Goal: Information Seeking & Learning: Compare options

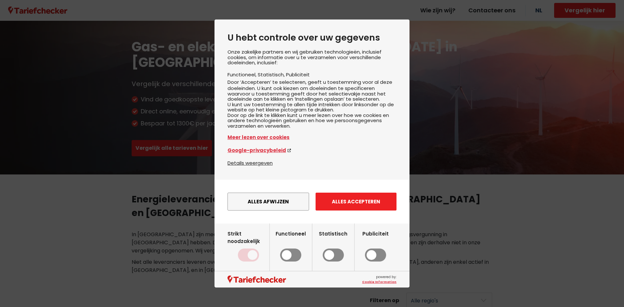
click at [344, 210] on button "Alles accepteren" at bounding box center [355, 202] width 81 height 18
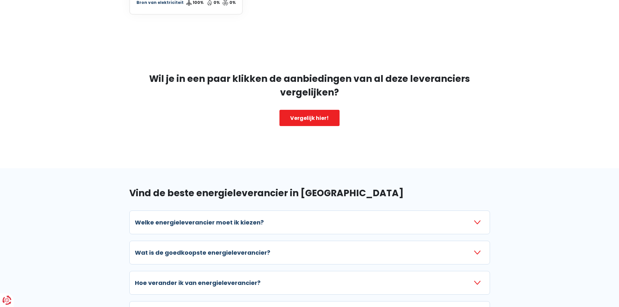
scroll to position [747, 0]
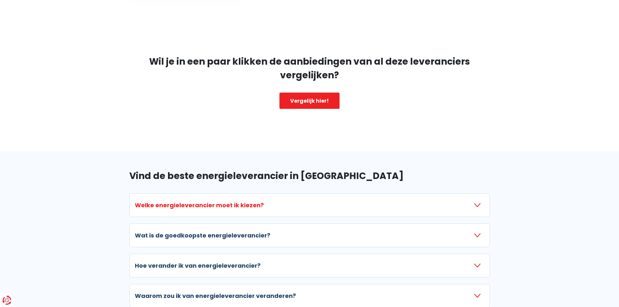
click at [474, 202] on icon "button" at bounding box center [477, 205] width 6 height 6
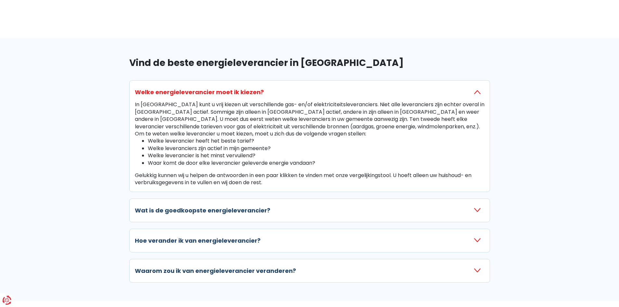
scroll to position [844, 0]
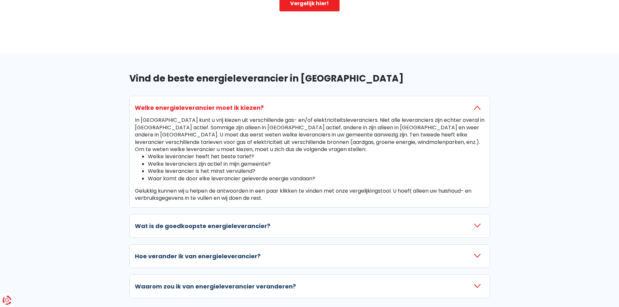
click at [477, 105] on icon "button" at bounding box center [477, 108] width 6 height 6
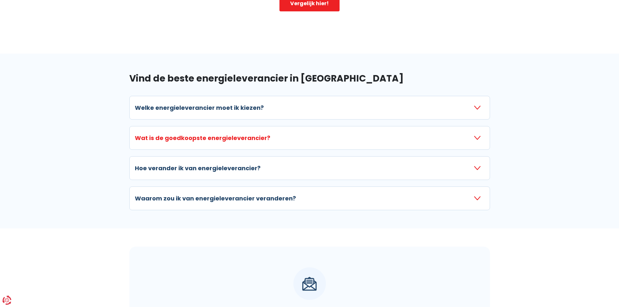
click at [476, 135] on icon "button" at bounding box center [477, 138] width 6 height 6
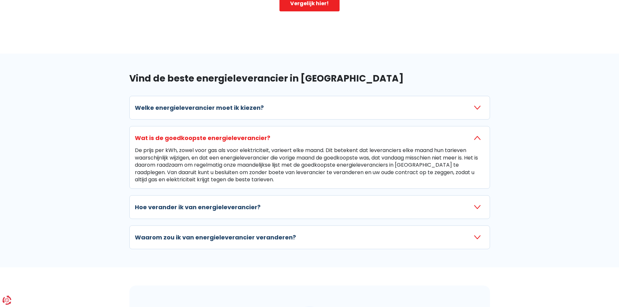
click at [478, 135] on icon "button" at bounding box center [477, 138] width 6 height 6
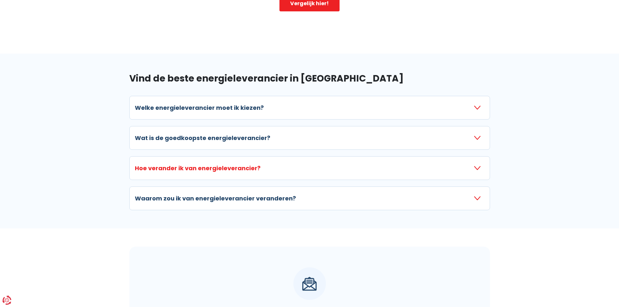
click at [476, 165] on icon "button" at bounding box center [477, 168] width 6 height 6
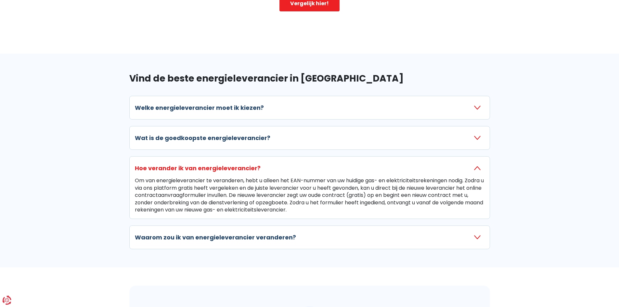
click at [476, 165] on icon "button" at bounding box center [477, 168] width 6 height 6
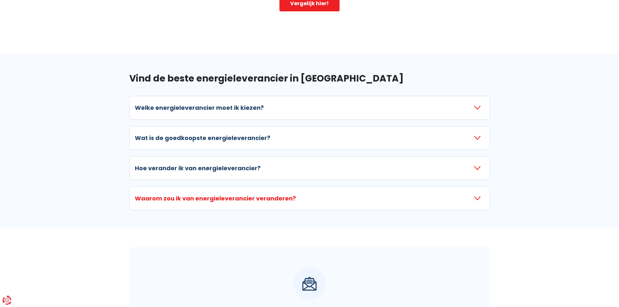
click at [476, 195] on icon "button" at bounding box center [477, 198] width 6 height 6
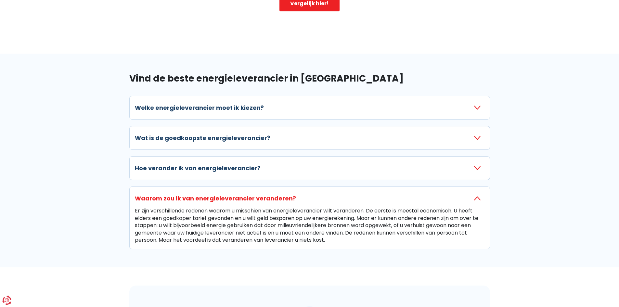
click at [478, 195] on icon "button" at bounding box center [477, 198] width 6 height 6
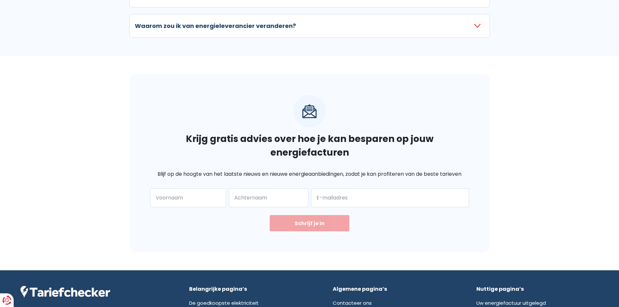
scroll to position [1077, 0]
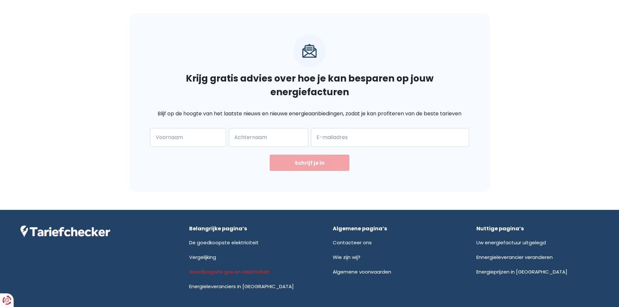
click at [217, 268] on link "Goedkoopste gas en elektriciteit" at bounding box center [229, 271] width 80 height 7
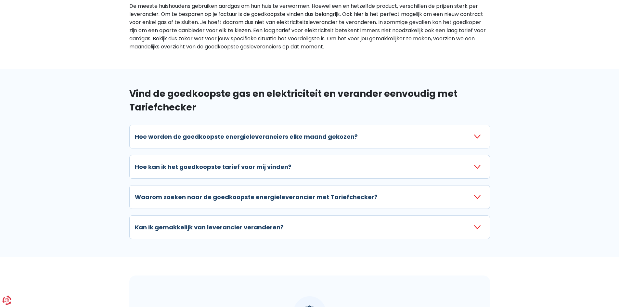
scroll to position [682, 0]
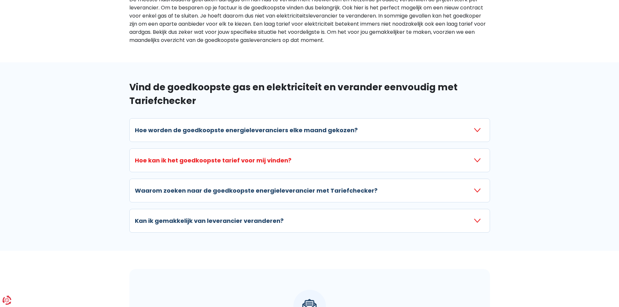
click at [476, 157] on icon "button" at bounding box center [477, 160] width 6 height 6
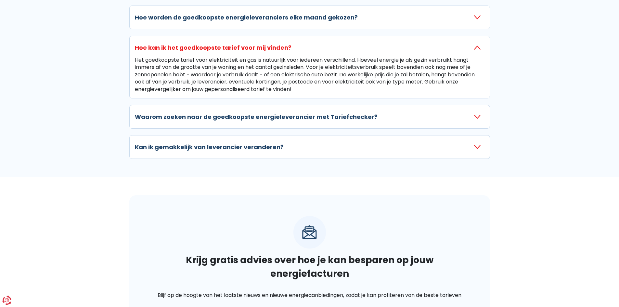
scroll to position [779, 0]
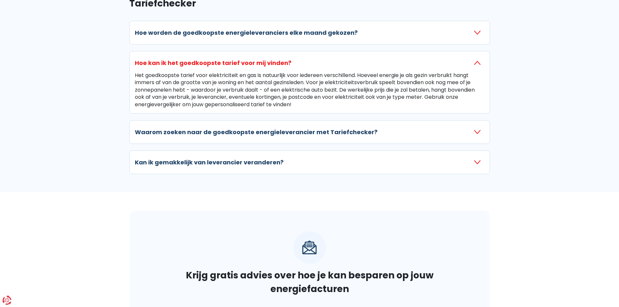
click at [474, 60] on icon "button" at bounding box center [477, 63] width 6 height 6
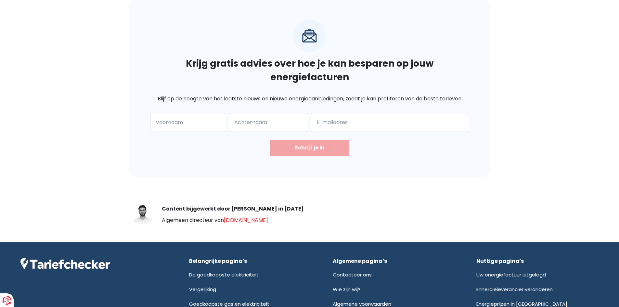
scroll to position [974, 0]
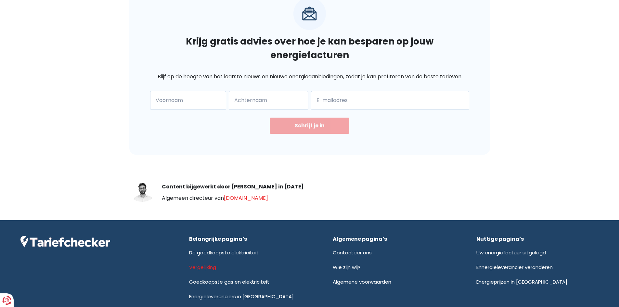
click at [205, 264] on link "Vergelijking" at bounding box center [202, 267] width 27 height 7
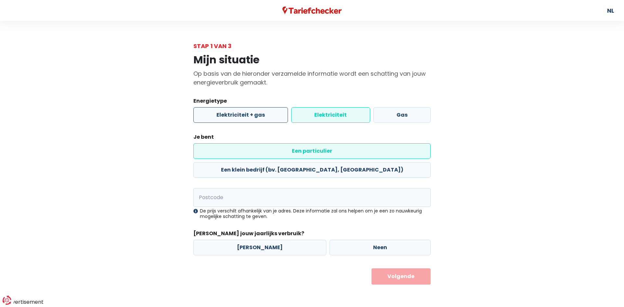
click at [258, 115] on label "Elektriciteit + gas" at bounding box center [240, 115] width 95 height 16
click at [258, 115] on input "Elektriciteit + gas" at bounding box center [240, 115] width 95 height 16
radio input "true"
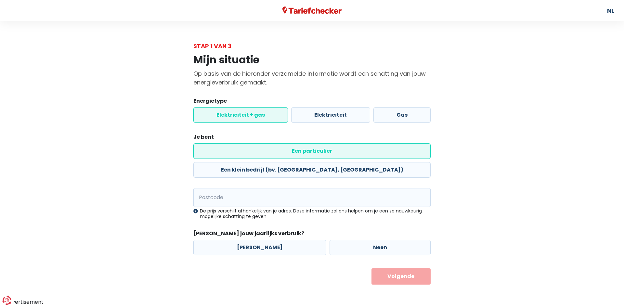
radio input "false"
click at [231, 115] on label "Elektriciteit + gas" at bounding box center [240, 115] width 95 height 16
click at [231, 115] on input "Elektriciteit + gas" at bounding box center [240, 115] width 95 height 16
click at [231, 144] on label "Een particulier" at bounding box center [311, 151] width 237 height 16
click at [231, 144] on input "Een particulier" at bounding box center [311, 151] width 237 height 16
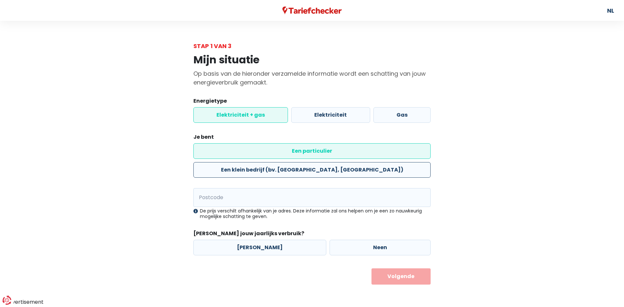
click at [363, 162] on label "Een klein bedrijf (bv. KMO, zelfstandigen)" at bounding box center [311, 170] width 237 height 16
click at [363, 162] on input "Een klein bedrijf (bv. KMO, zelfstandigen)" at bounding box center [311, 170] width 237 height 16
radio input "true"
radio input "false"
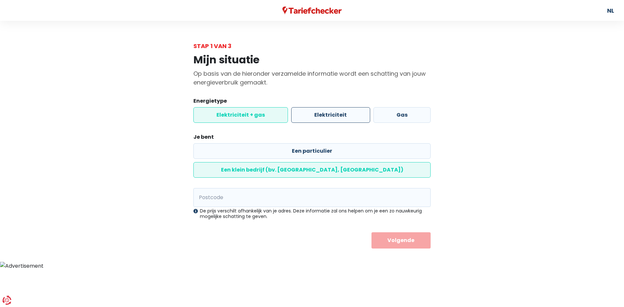
click at [322, 118] on label "Elektriciteit" at bounding box center [330, 115] width 79 height 16
click at [322, 118] on input "Elektriciteit" at bounding box center [330, 115] width 79 height 16
radio input "true"
radio input "false"
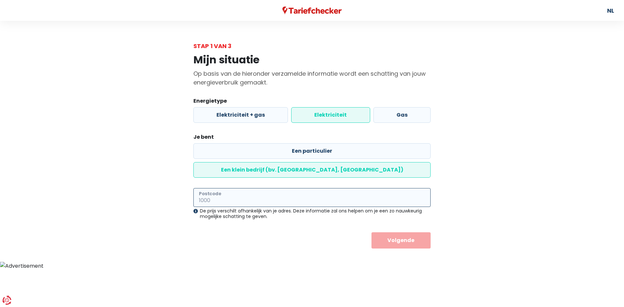
click at [209, 188] on input "Postcode" at bounding box center [311, 197] width 237 height 19
type input "2370"
click at [400, 232] on button "Volgende" at bounding box center [400, 240] width 59 height 16
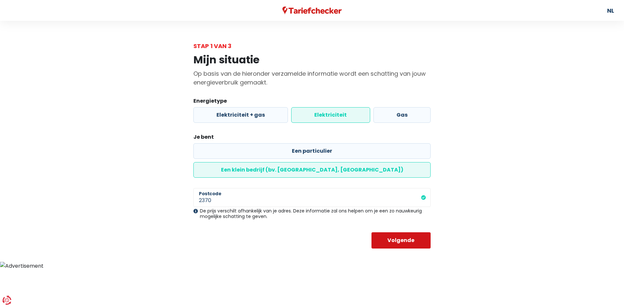
select select
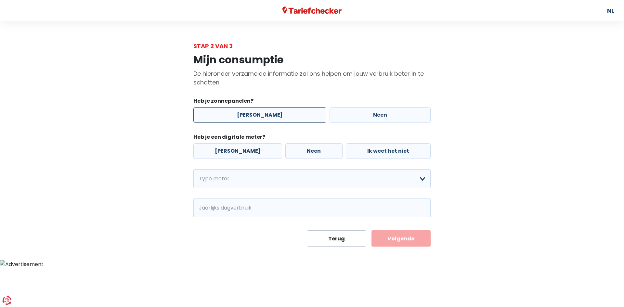
click at [254, 114] on label "Ja" at bounding box center [259, 115] width 133 height 16
click at [254, 114] on input "Ja" at bounding box center [259, 115] width 133 height 16
radio input "true"
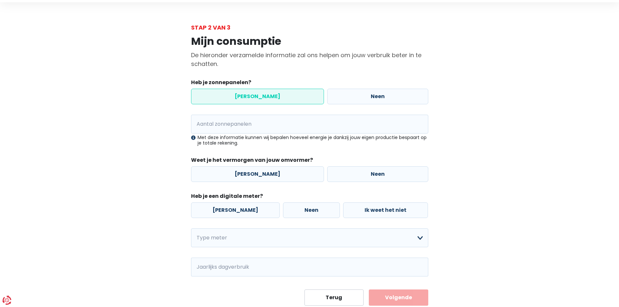
scroll to position [38, 0]
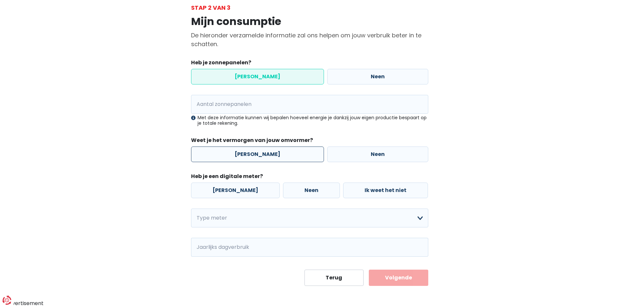
click at [248, 153] on label "Ja" at bounding box center [257, 154] width 133 height 16
click at [248, 153] on input "Ja" at bounding box center [257, 154] width 133 height 16
radio input "true"
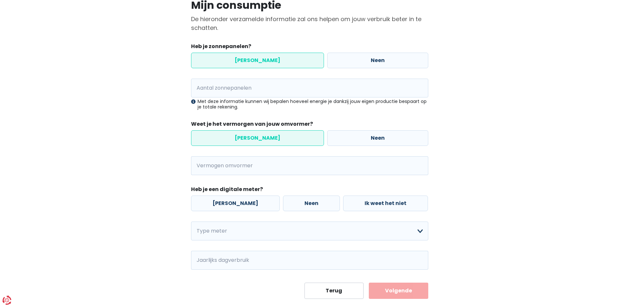
scroll to position [68, 0]
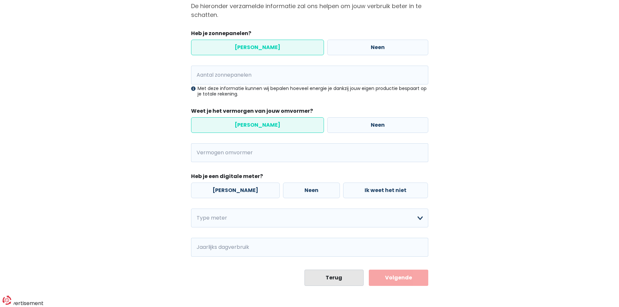
click at [335, 276] on button "Terug" at bounding box center [333, 278] width 59 height 16
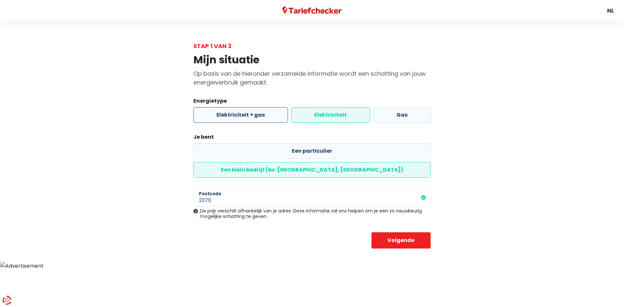
click at [242, 113] on label "Elektriciteit + gas" at bounding box center [240, 115] width 95 height 16
click at [242, 113] on input "Elektriciteit + gas" at bounding box center [240, 115] width 95 height 16
radio input "true"
radio input "false"
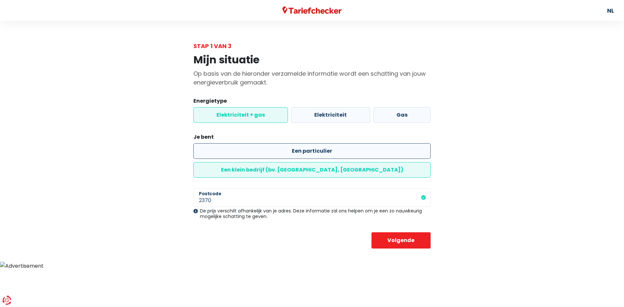
click at [234, 147] on label "Een particulier" at bounding box center [311, 151] width 237 height 16
click at [234, 147] on input "Een particulier" at bounding box center [311, 151] width 237 height 16
radio input "true"
radio input "false"
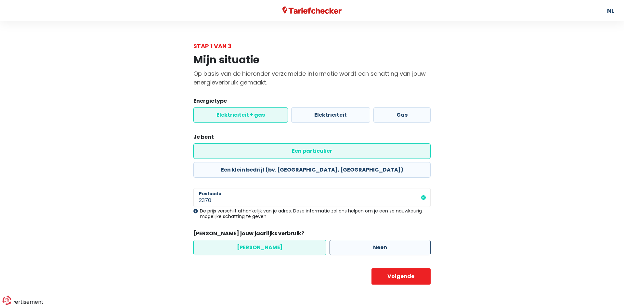
click at [348, 240] on label "Neen" at bounding box center [379, 248] width 101 height 16
click at [348, 240] on input "Neen" at bounding box center [379, 248] width 101 height 16
radio input "true"
radio input "false"
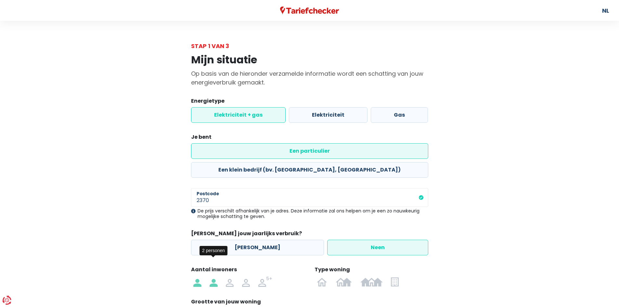
click at [213, 276] on img at bounding box center [213, 281] width 8 height 10
click at [213, 276] on input "radio" at bounding box center [213, 281] width 16 height 10
radio input "true"
click at [320, 276] on img at bounding box center [322, 281] width 10 height 10
click at [320, 276] on input "radio" at bounding box center [322, 281] width 19 height 10
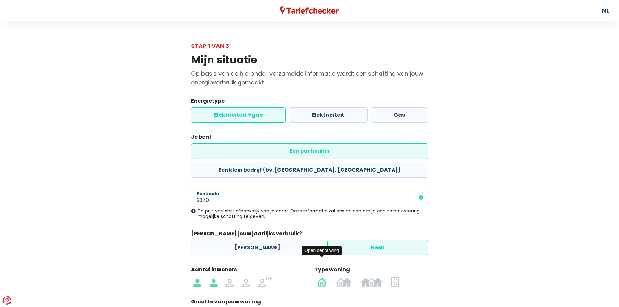
radio input "true"
click at [321, 276] on img at bounding box center [322, 281] width 10 height 10
click at [321, 276] on input "radio" at bounding box center [322, 281] width 19 height 10
click at [339, 276] on img at bounding box center [343, 281] width 16 height 10
click at [339, 276] on input "radio" at bounding box center [343, 281] width 25 height 10
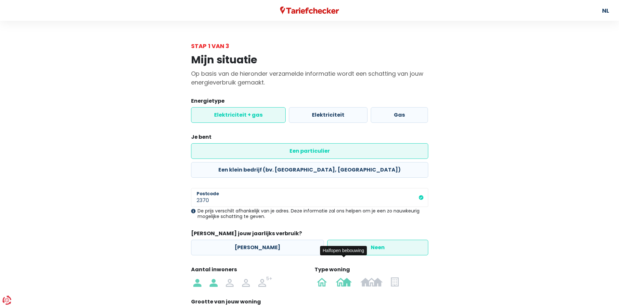
radio input "true"
click at [319, 276] on img at bounding box center [322, 281] width 10 height 10
click at [319, 276] on input "radio" at bounding box center [322, 281] width 19 height 10
radio input "true"
radio input "false"
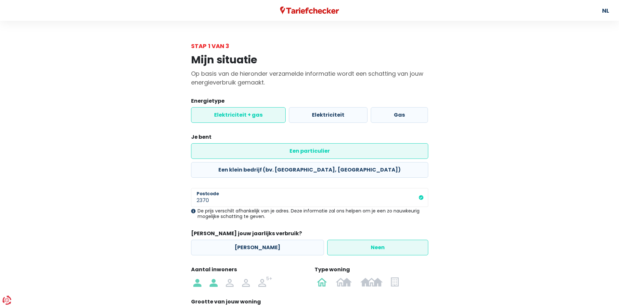
radio input "true"
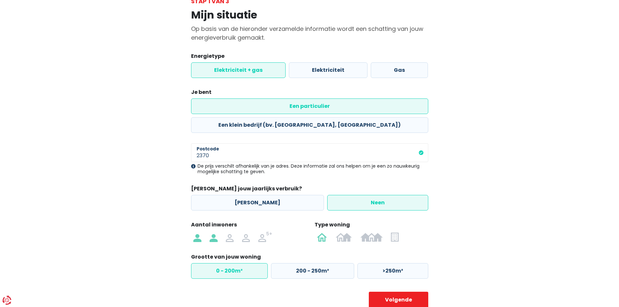
scroll to position [48, 0]
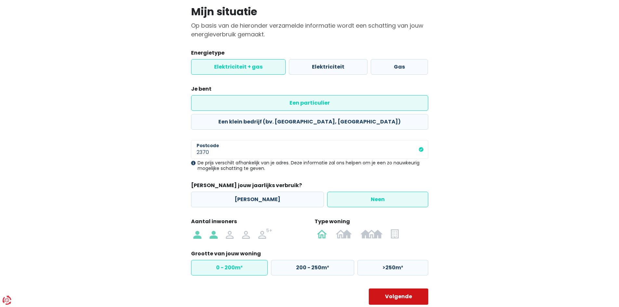
click at [392, 288] on button "Volgende" at bounding box center [398, 296] width 59 height 16
select select
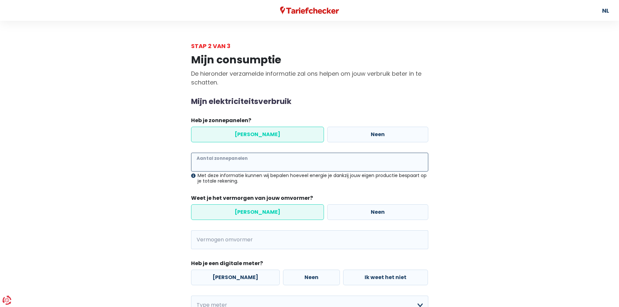
click at [231, 162] on input "Aantal zonnepanelen" at bounding box center [309, 162] width 237 height 19
type input "16"
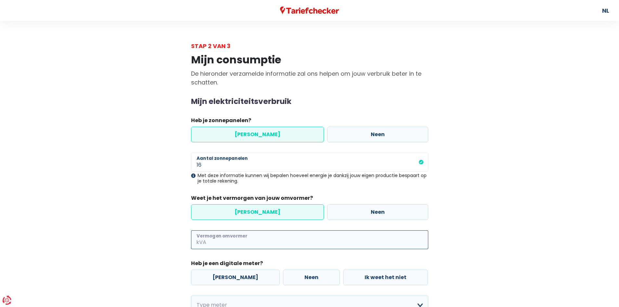
click at [234, 241] on input "Vermogen omvormer" at bounding box center [318, 239] width 221 height 19
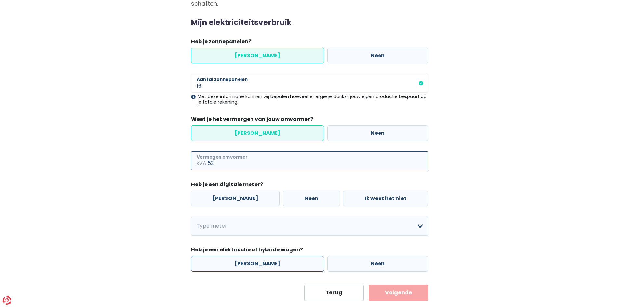
scroll to position [94, 0]
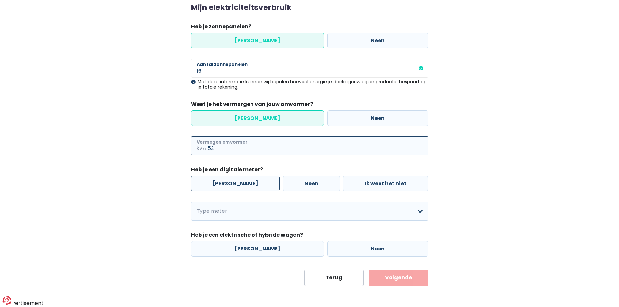
type input "52"
drag, startPoint x: 226, startPoint y: 183, endPoint x: 224, endPoint y: 188, distance: 5.4
click at [226, 183] on label "Ja" at bounding box center [235, 184] width 89 height 16
click at [226, 183] on input "Ja" at bounding box center [235, 184] width 89 height 16
radio input "true"
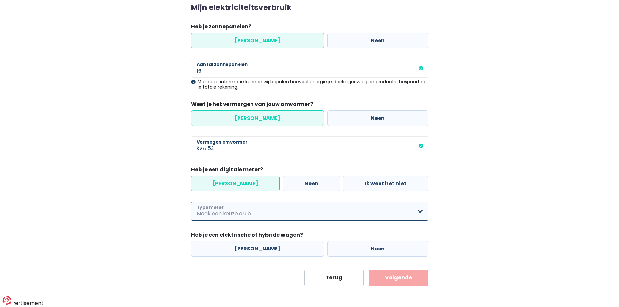
click at [421, 211] on select "Enkelvoudig Tweevoudig Enkelvoudig + uitsluitend nachttarief Tweevoudig + uitsl…" at bounding box center [309, 211] width 237 height 19
click at [191, 202] on select "Enkelvoudig Tweevoudig Enkelvoudig + uitsluitend nachttarief Tweevoudig + uitsl…" at bounding box center [309, 211] width 237 height 19
select select "day_single_rate"
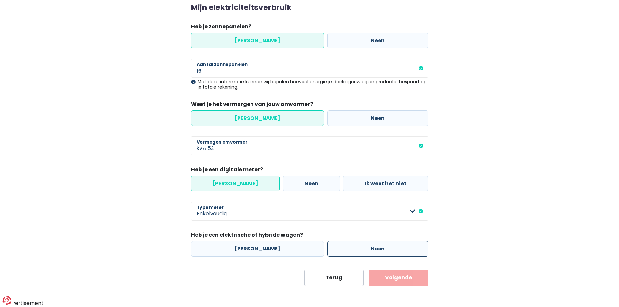
click at [362, 248] on label "Neen" at bounding box center [377, 249] width 101 height 16
click at [362, 248] on input "Neen" at bounding box center [377, 249] width 101 height 16
radio input "true"
click at [395, 274] on button "Volgende" at bounding box center [398, 278] width 59 height 16
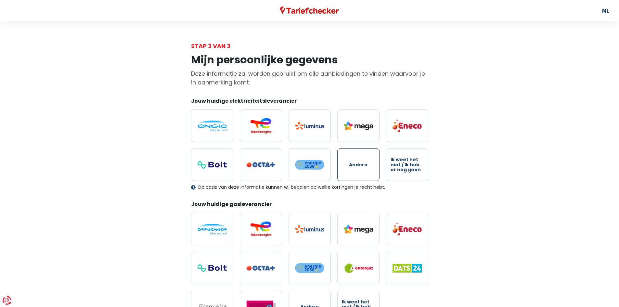
click at [366, 163] on span "Andere" at bounding box center [358, 164] width 19 height 5
click at [366, 163] on input "Andere" at bounding box center [358, 164] width 42 height 32
radio input "true"
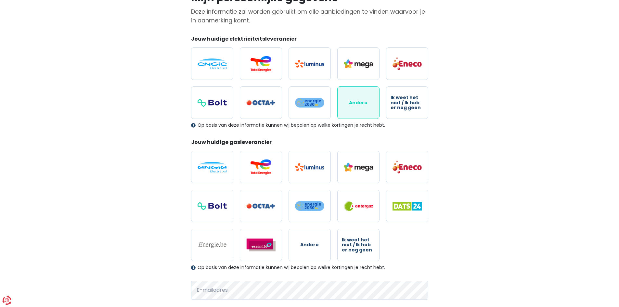
scroll to position [65, 0]
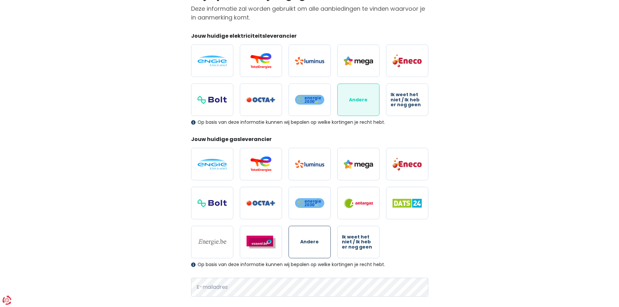
click at [317, 240] on span "Andere" at bounding box center [309, 241] width 19 height 5
click at [317, 240] on input "Andere" at bounding box center [309, 242] width 42 height 32
radio input "true"
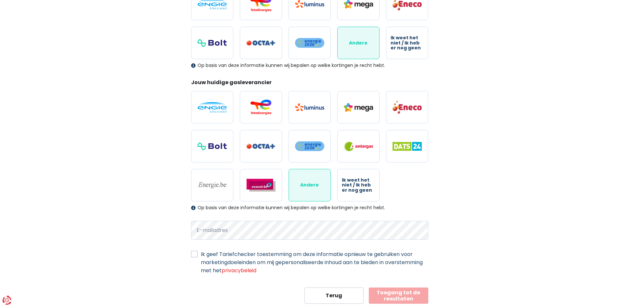
scroll to position [140, 0]
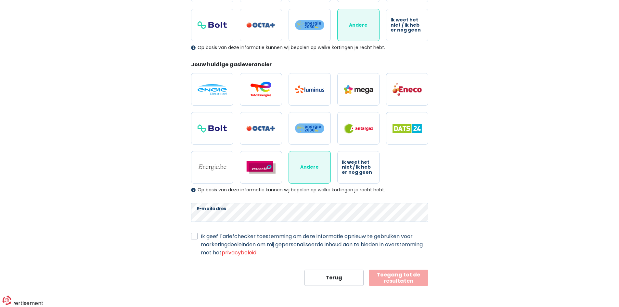
click at [201, 236] on label "Ik geef Tariefchecker toestemming om deze informatie opnieuw te gebruiken voor …" at bounding box center [314, 244] width 227 height 24
click at [196, 236] on input "Ik geef Tariefchecker toestemming om deze informatie opnieuw te gebruiken voor …" at bounding box center [194, 235] width 6 height 6
click at [201, 234] on label "Ik geef Tariefchecker toestemming om deze informatie opnieuw te gebruiken voor …" at bounding box center [314, 244] width 227 height 24
click at [195, 234] on input "Ik geef Tariefchecker toestemming om deze informatie opnieuw te gebruiken voor …" at bounding box center [194, 235] width 6 height 6
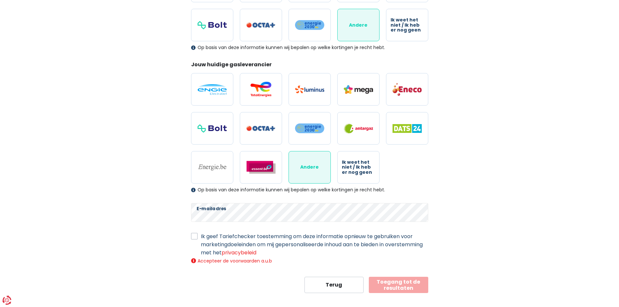
click at [201, 234] on label "Ik geef Tariefchecker toestemming om deze informatie opnieuw te gebruiken voor …" at bounding box center [314, 244] width 227 height 24
click at [195, 234] on input "Ik geef Tariefchecker toestemming om deze informatie opnieuw te gebruiken voor …" at bounding box center [194, 235] width 6 height 6
checkbox input "true"
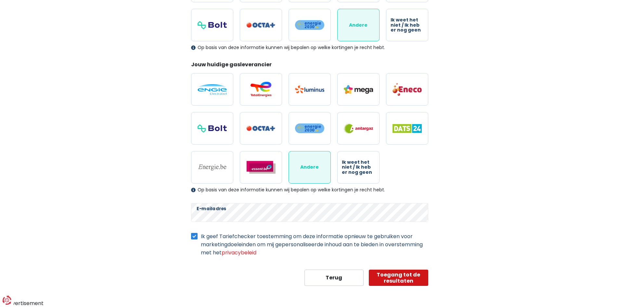
click at [392, 279] on button "Toegang tot de resultaten" at bounding box center [398, 278] width 59 height 16
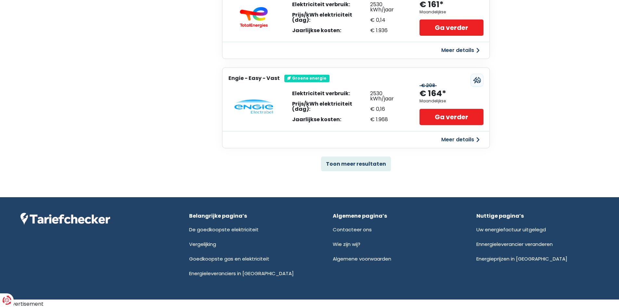
scroll to position [427, 0]
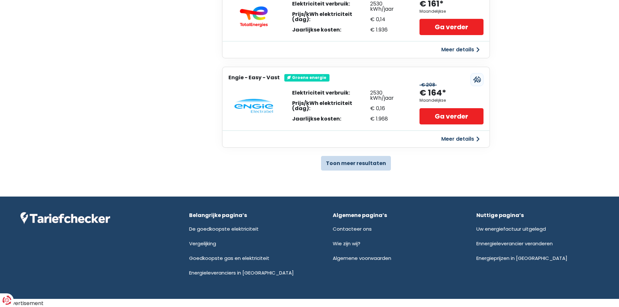
click at [359, 161] on button "Toon meer resultaten" at bounding box center [356, 163] width 70 height 15
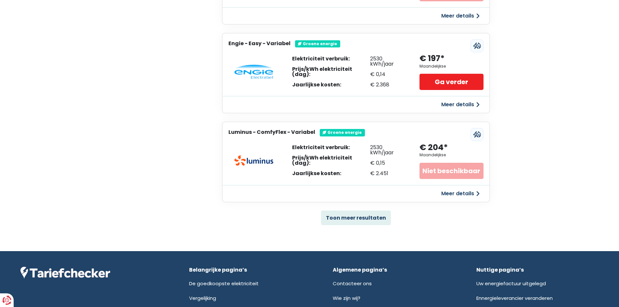
scroll to position [1272, 0]
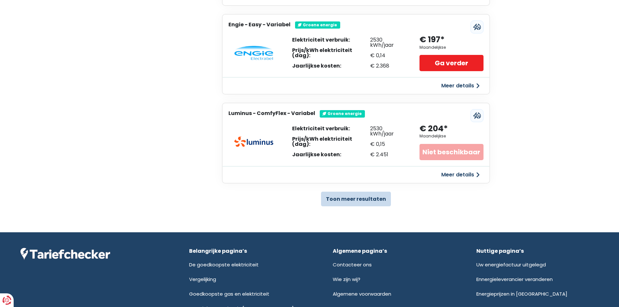
click at [368, 197] on button "Toon meer resultaten" at bounding box center [356, 199] width 70 height 15
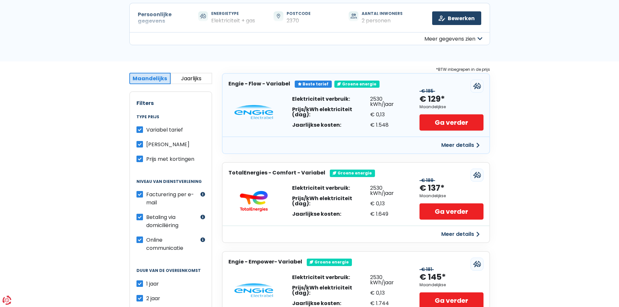
scroll to position [32, 0]
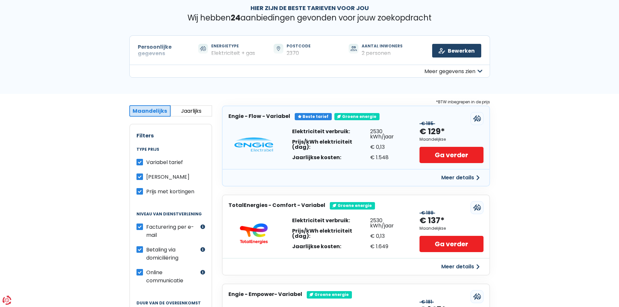
click at [146, 178] on label "Vast tarief" at bounding box center [167, 177] width 43 height 8
click at [141, 178] on input "Vast tarief" at bounding box center [139, 176] width 6 height 6
checkbox input "false"
click at [146, 161] on label "Variabel tarief" at bounding box center [164, 162] width 37 height 8
click at [140, 161] on input "Variabel tarief" at bounding box center [139, 161] width 6 height 6
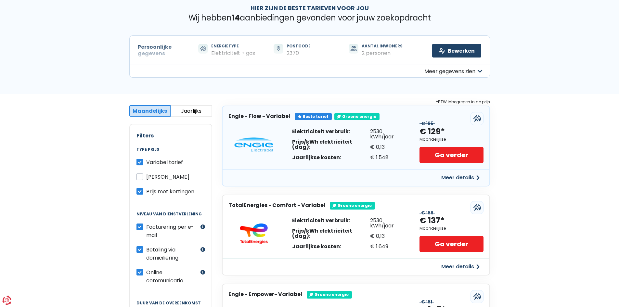
checkbox input "false"
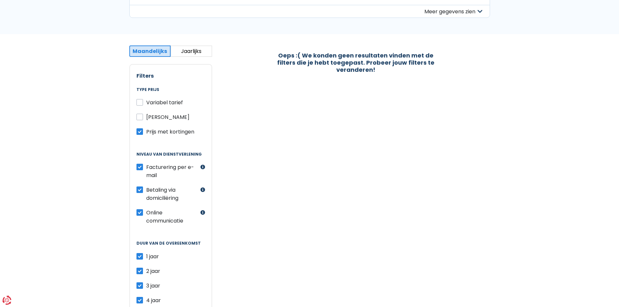
scroll to position [97, 0]
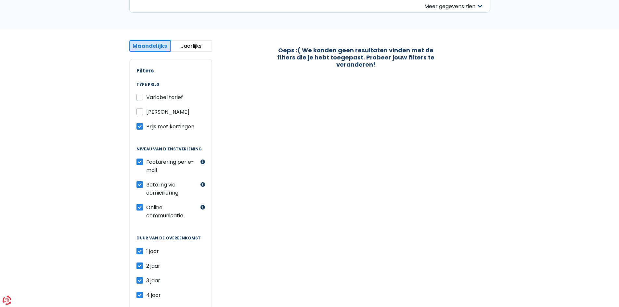
click at [146, 265] on label "2 jaar" at bounding box center [153, 266] width 14 height 8
click at [138, 265] on input "2 jaar" at bounding box center [139, 265] width 6 height 6
checkbox input "false"
drag, startPoint x: 141, startPoint y: 278, endPoint x: 144, endPoint y: 293, distance: 15.3
click at [146, 280] on label "3 jaar" at bounding box center [153, 280] width 14 height 8
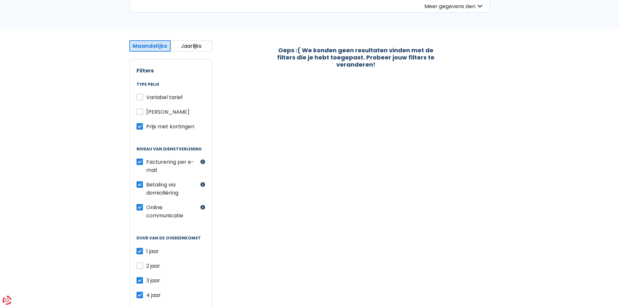
click at [141, 280] on input "3 jaar" at bounding box center [139, 279] width 6 height 6
checkbox input "false"
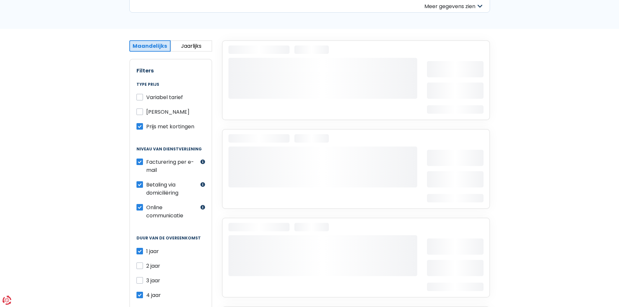
click at [146, 295] on label "4 jaar" at bounding box center [153, 295] width 15 height 8
click at [142, 295] on input "4 jaar" at bounding box center [139, 294] width 6 height 6
checkbox input "false"
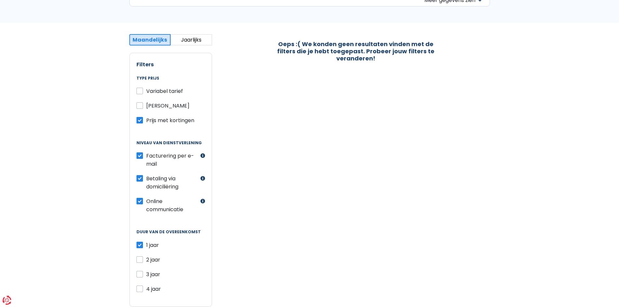
scroll to position [32, 0]
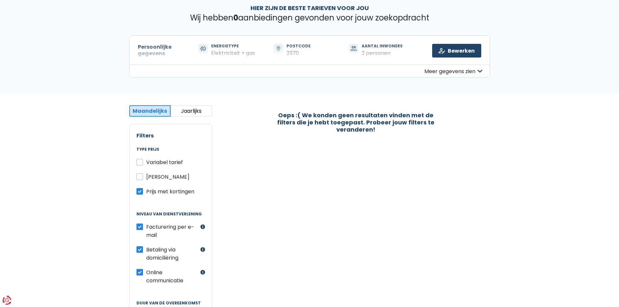
click at [193, 113] on button "Jaarlijks" at bounding box center [191, 110] width 42 height 11
click at [146, 162] on label "Variabel tarief" at bounding box center [164, 162] width 37 height 8
click at [140, 162] on input "Variabel tarief" at bounding box center [139, 161] width 6 height 6
checkbox input "true"
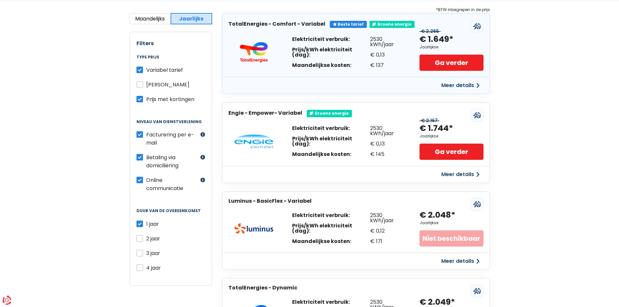
scroll to position [0, 0]
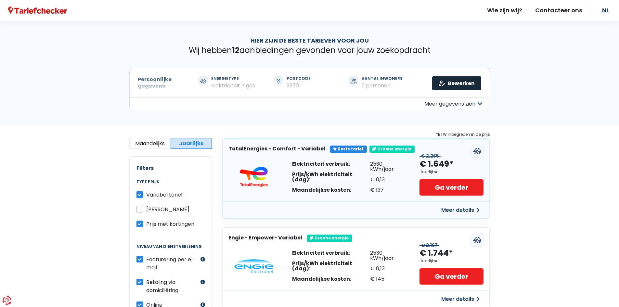
click at [459, 82] on link "Bewerken" at bounding box center [456, 83] width 49 height 14
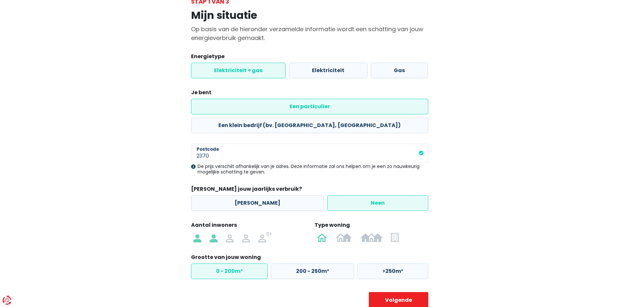
scroll to position [48, 0]
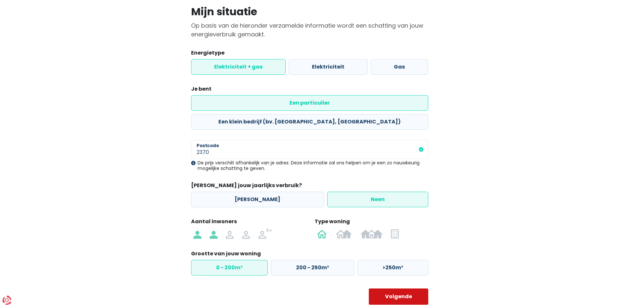
click at [407, 288] on button "Volgende" at bounding box center [398, 296] width 59 height 16
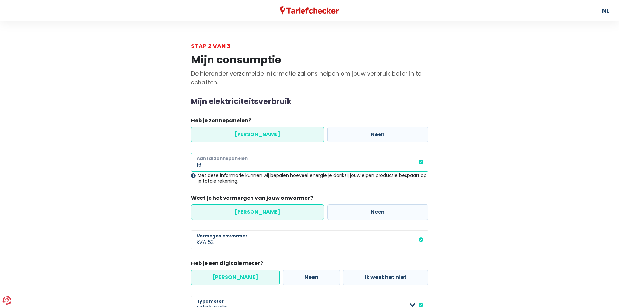
click at [422, 164] on input "16" at bounding box center [309, 162] width 237 height 19
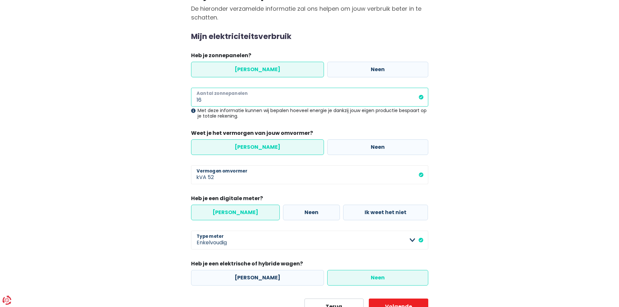
scroll to position [94, 0]
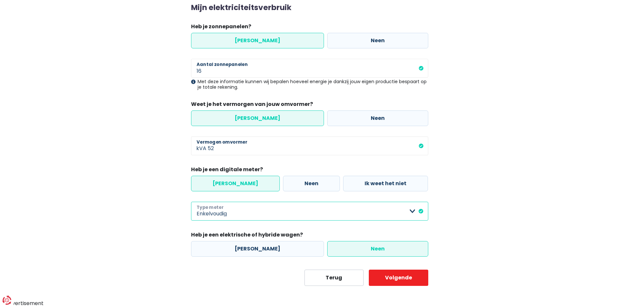
click at [411, 211] on select "Enkelvoudig Tweevoudig Enkelvoudig + uitsluitend nachttarief Tweevoudig + uitsl…" at bounding box center [309, 211] width 237 height 19
click at [191, 202] on select "Enkelvoudig Tweevoudig Enkelvoudig + uitsluitend nachttarief Tweevoudig + uitsl…" at bounding box center [309, 211] width 237 height 19
select select "day_single_rate"
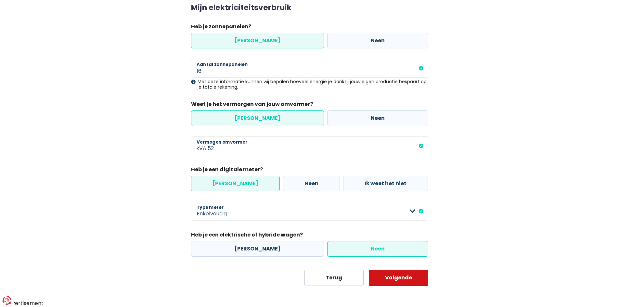
click at [397, 278] on button "Volgende" at bounding box center [398, 278] width 59 height 16
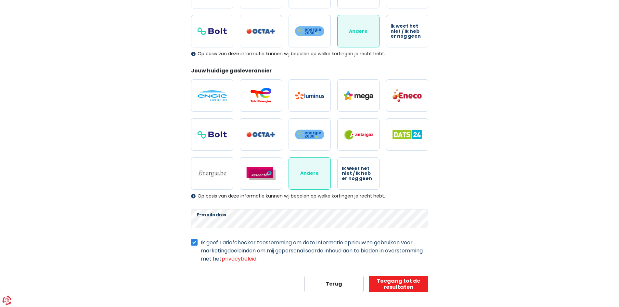
scroll to position [140, 0]
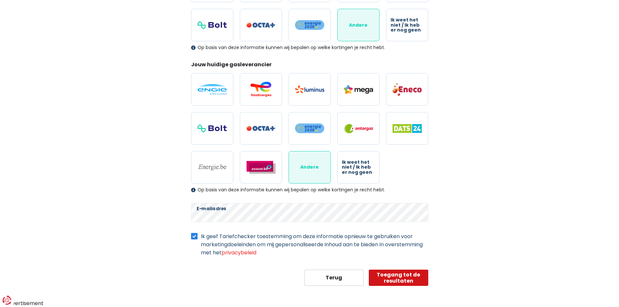
click at [391, 276] on button "Toegang tot de resultaten" at bounding box center [398, 278] width 59 height 16
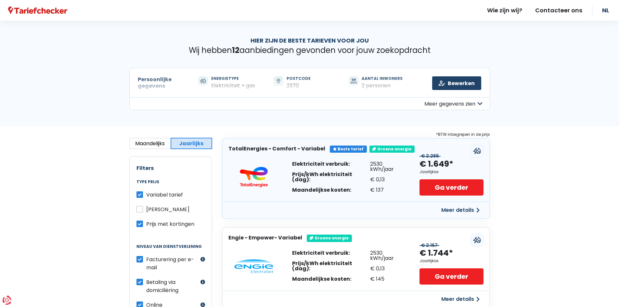
click at [386, 148] on div "Groene energie" at bounding box center [391, 148] width 45 height 7
click at [346, 147] on div "Beste tarief" at bounding box center [348, 148] width 37 height 7
click at [287, 148] on h3 "TotalEnergies - Comfort - Variabel" at bounding box center [276, 148] width 97 height 6
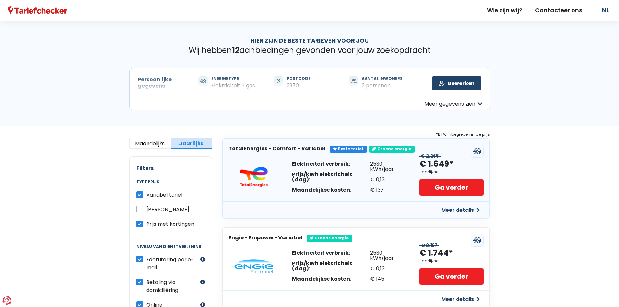
click at [304, 149] on h3 "TotalEnergies - Comfort - Variabel" at bounding box center [276, 148] width 97 height 6
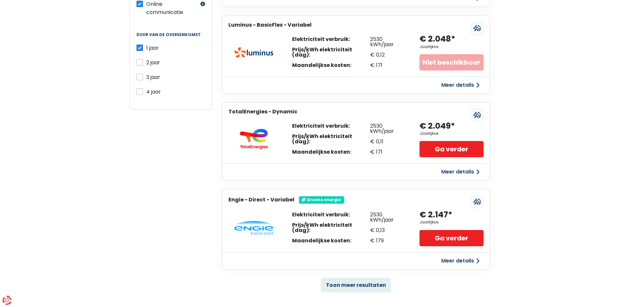
scroll to position [325, 0]
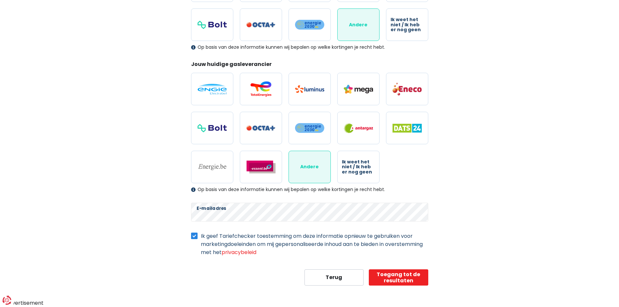
scroll to position [140, 0]
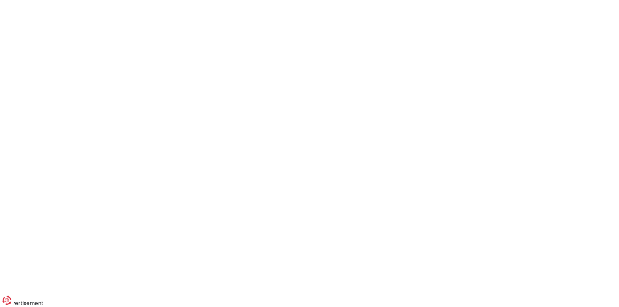
scroll to position [48, 0]
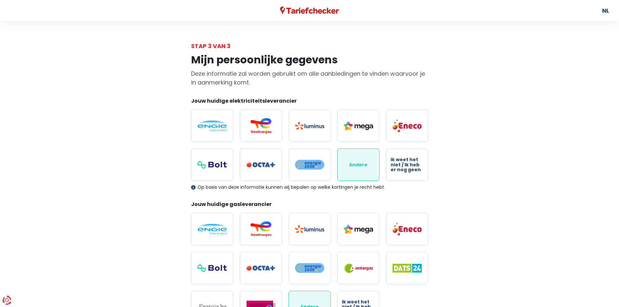
scroll to position [140, 0]
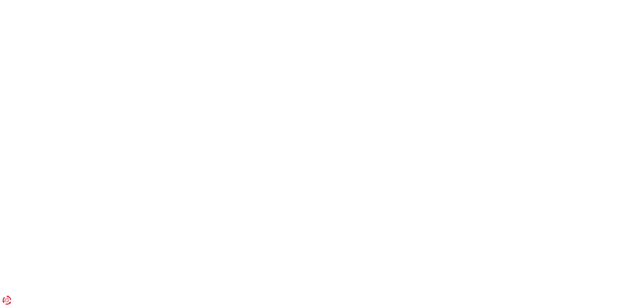
scroll to position [68, 0]
